Goal: Task Accomplishment & Management: Manage account settings

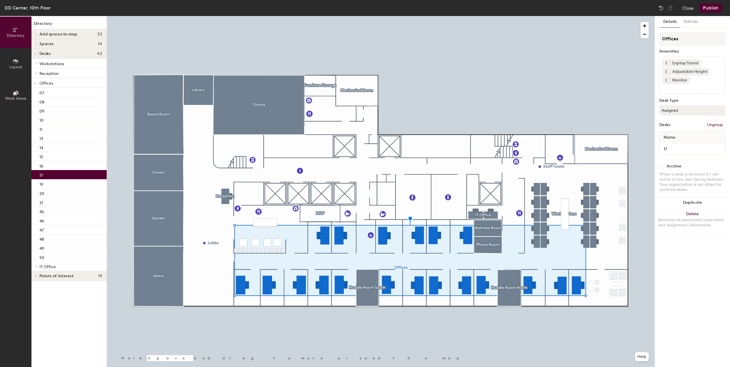
click at [48, 171] on div "17" at bounding box center [68, 174] width 75 height 9
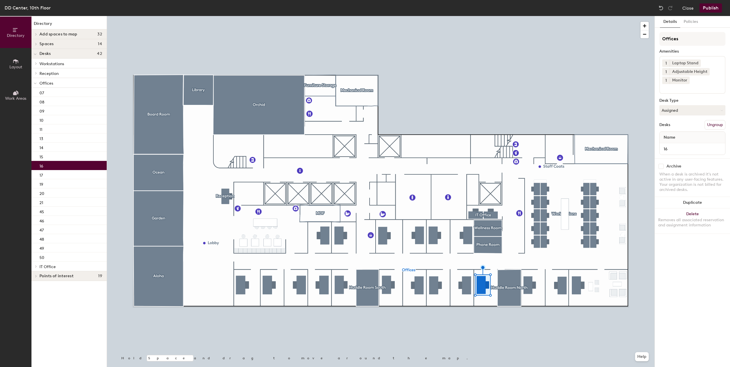
click at [50, 166] on div "16" at bounding box center [68, 165] width 75 height 9
click at [50, 161] on div "16" at bounding box center [68, 165] width 75 height 9
click at [57, 148] on div "14" at bounding box center [68, 147] width 75 height 9
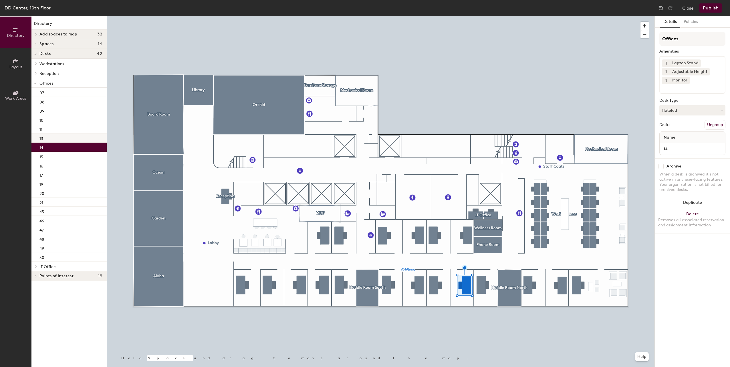
click at [60, 139] on div "13" at bounding box center [68, 138] width 75 height 9
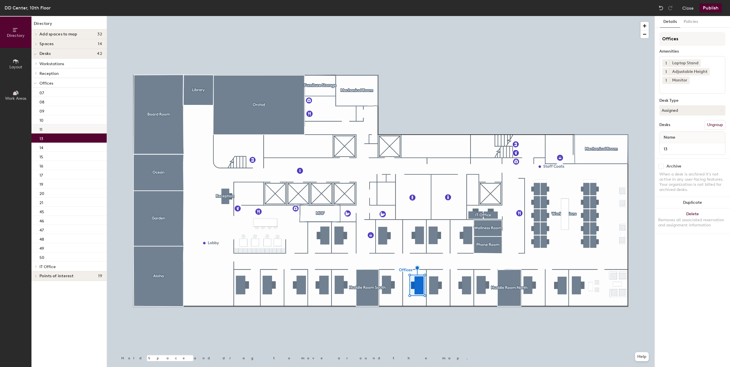
click at [62, 126] on div "11" at bounding box center [68, 128] width 75 height 9
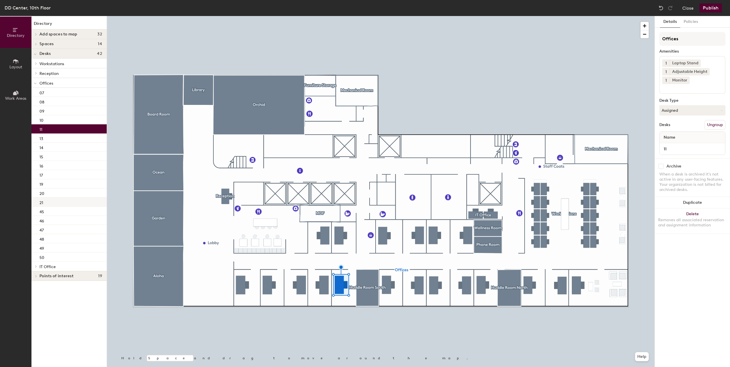
click at [48, 200] on div "21" at bounding box center [68, 202] width 75 height 9
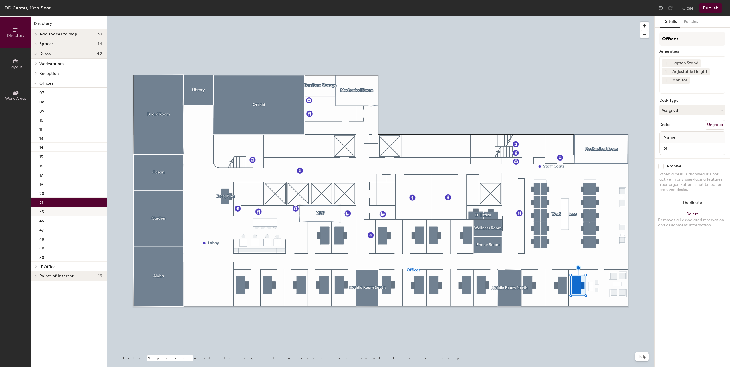
click at [51, 212] on div "45" at bounding box center [68, 211] width 75 height 9
click at [51, 221] on div "46" at bounding box center [68, 220] width 75 height 9
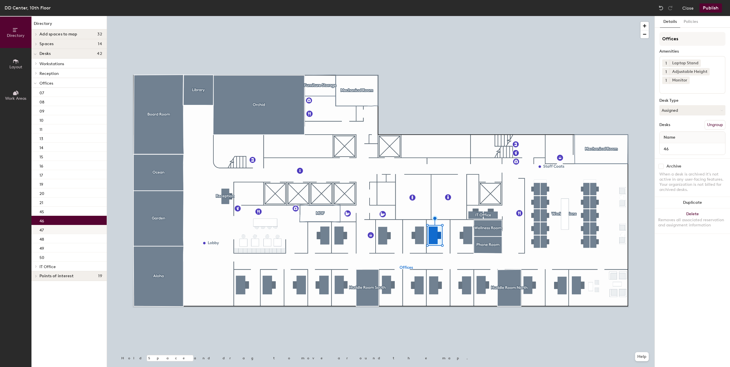
click at [51, 230] on div "47" at bounding box center [68, 229] width 75 height 9
click at [51, 254] on div "50" at bounding box center [68, 257] width 75 height 9
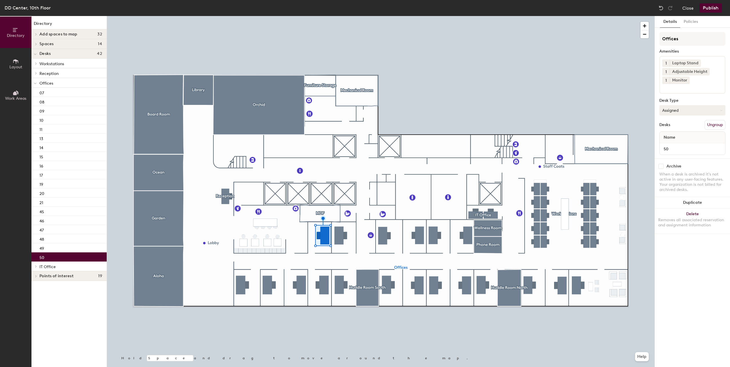
click at [681, 115] on button "Assigned" at bounding box center [693, 110] width 66 height 10
click at [681, 98] on div "Offices Amenities 1 Laptop Stand 1 Adjustable Height 1 Monitor Desk Type Assign…" at bounding box center [693, 95] width 66 height 126
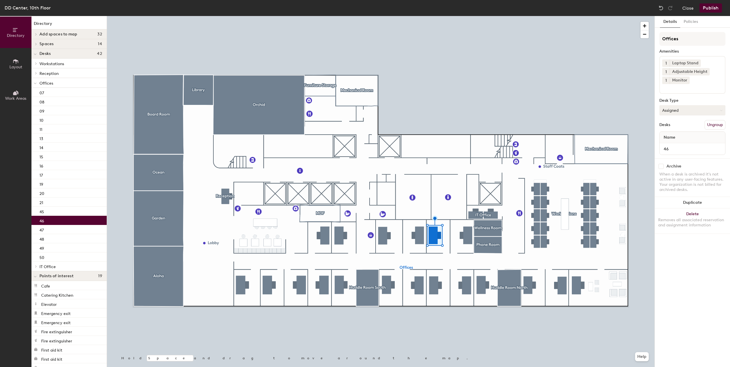
click at [695, 113] on button "Assigned" at bounding box center [693, 110] width 66 height 10
click at [672, 146] on div "Hoteled" at bounding box center [688, 145] width 57 height 9
click at [717, 8] on button "Publish" at bounding box center [711, 7] width 23 height 9
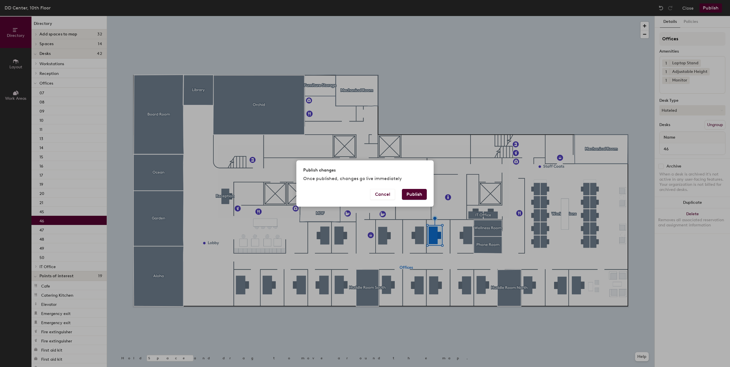
click at [419, 194] on button "Publish" at bounding box center [414, 194] width 25 height 11
